Goal: Transaction & Acquisition: Download file/media

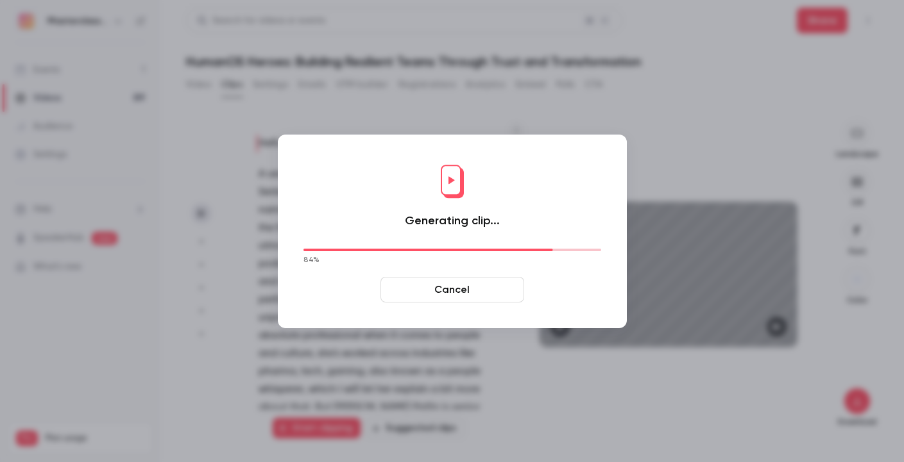
scroll to position [214, 0]
click at [350, 224] on div "Generating clip... 84 % Cancel" at bounding box center [452, 232] width 323 height 168
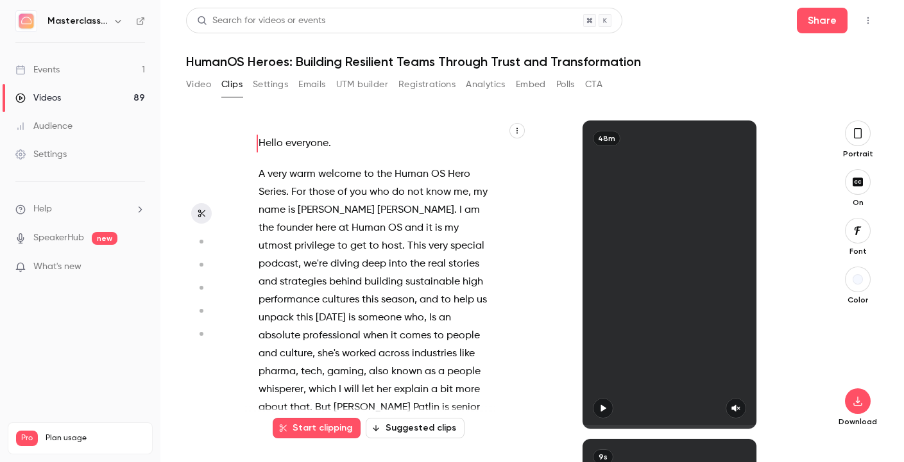
click at [860, 133] on icon "button" at bounding box center [858, 133] width 8 height 10
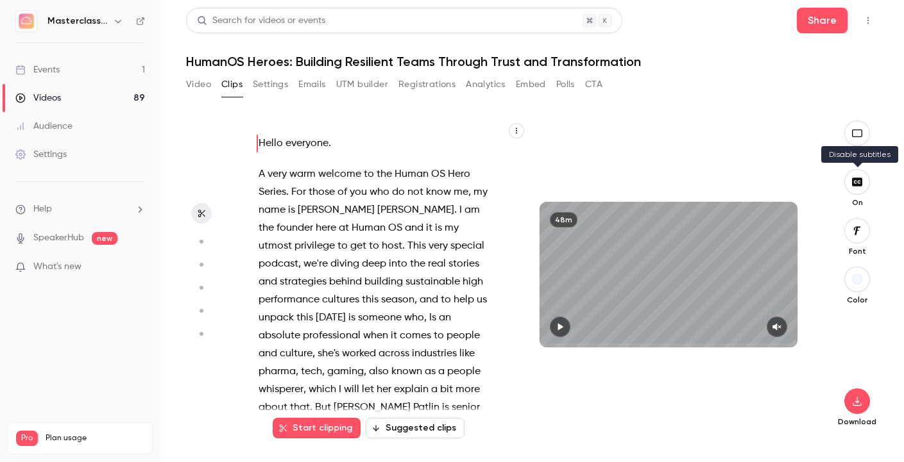
click at [855, 190] on button "button" at bounding box center [857, 182] width 26 height 26
click at [859, 414] on div "Download" at bounding box center [857, 372] width 42 height 112
click at [859, 403] on icon "button" at bounding box center [856, 401] width 15 height 10
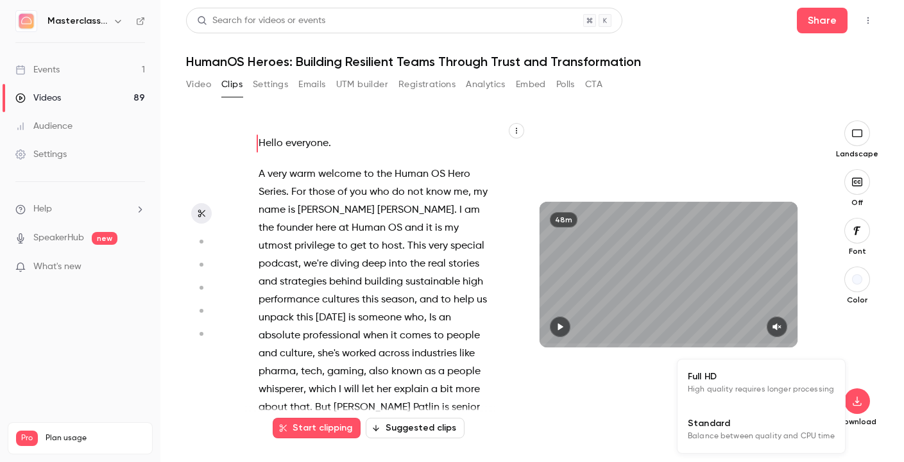
click at [776, 385] on span "High quality requires longer processing" at bounding box center [761, 390] width 146 height 13
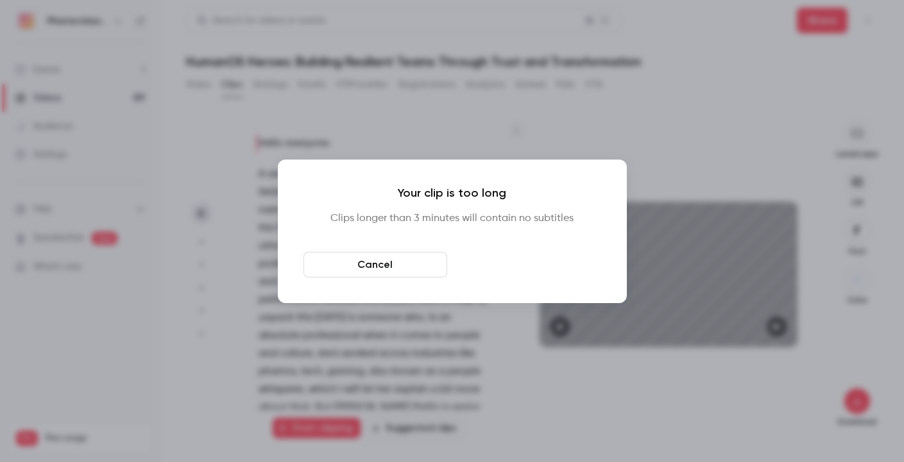
click at [519, 253] on button "Download anyway" at bounding box center [529, 265] width 144 height 26
